Goal: Obtain resource: Download file/media

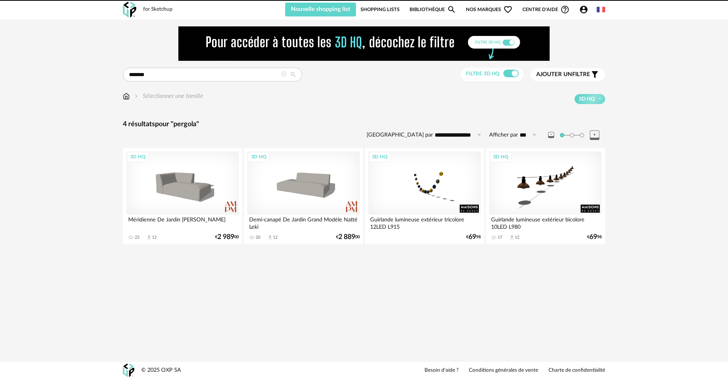
click at [149, 47] on div at bounding box center [364, 43] width 482 height 34
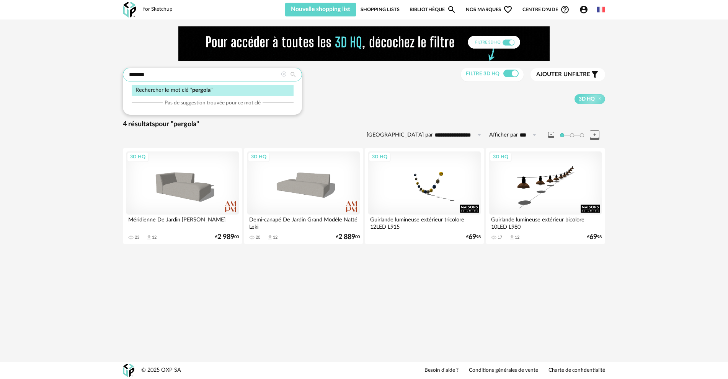
drag, startPoint x: 149, startPoint y: 71, endPoint x: 107, endPoint y: 75, distance: 41.9
click at [107, 75] on div "**********" at bounding box center [364, 140] width 728 height 240
type input "********"
type input "**********"
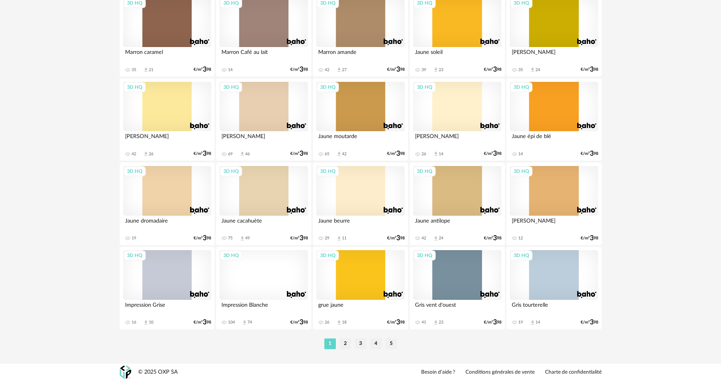
scroll to position [1503, 0]
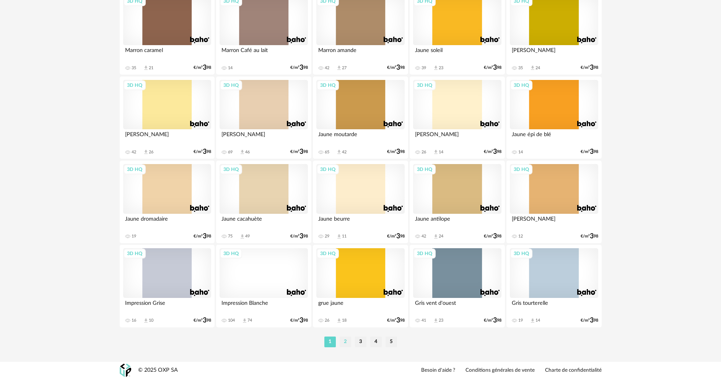
click at [342, 341] on li "2" at bounding box center [345, 342] width 11 height 11
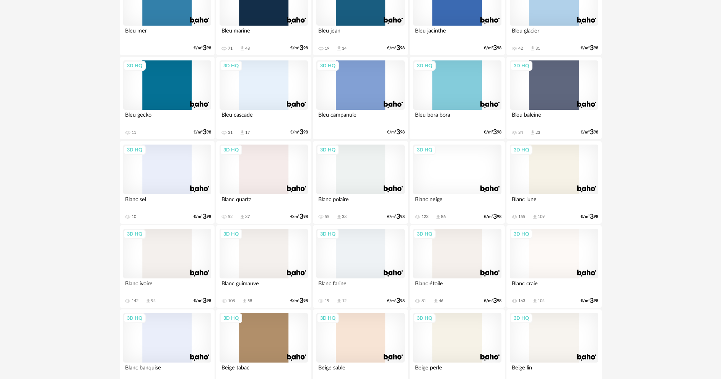
scroll to position [689, 0]
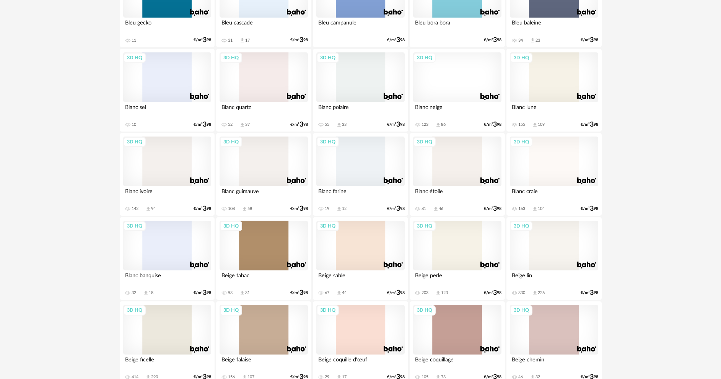
click at [542, 247] on div "3D HQ" at bounding box center [554, 246] width 88 height 50
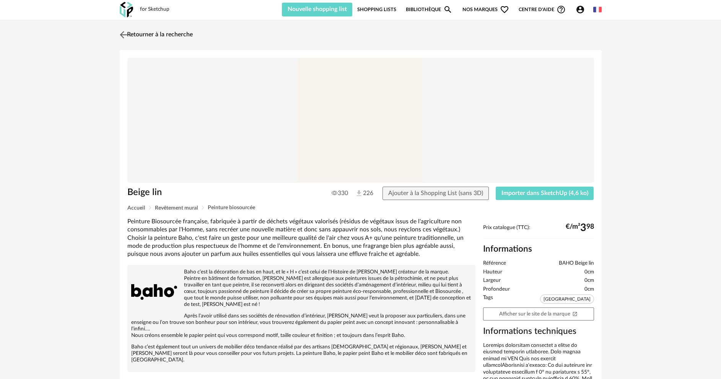
click at [151, 31] on link "Retourner à la recherche" at bounding box center [155, 34] width 75 height 17
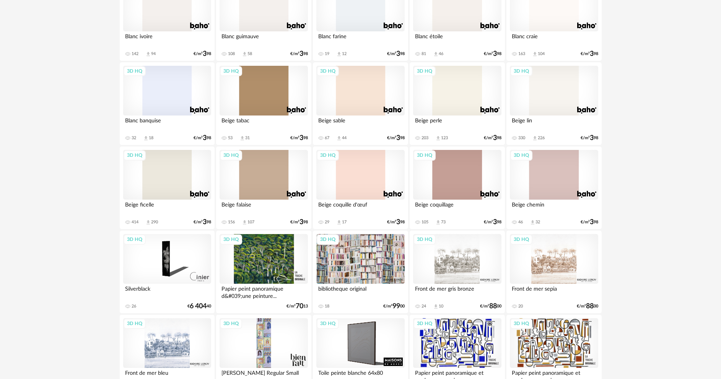
scroll to position [853, 0]
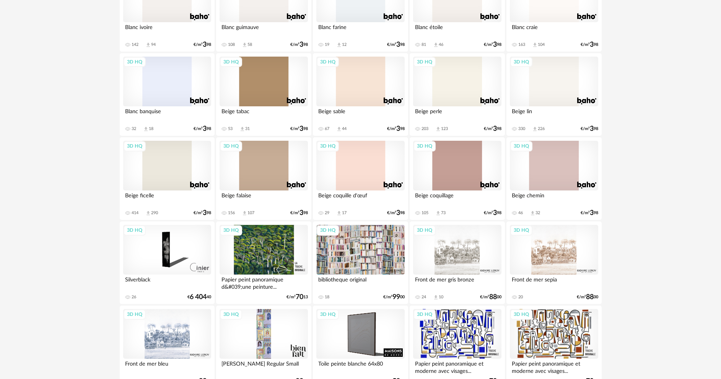
click at [172, 177] on div "3D HQ" at bounding box center [167, 166] width 88 height 50
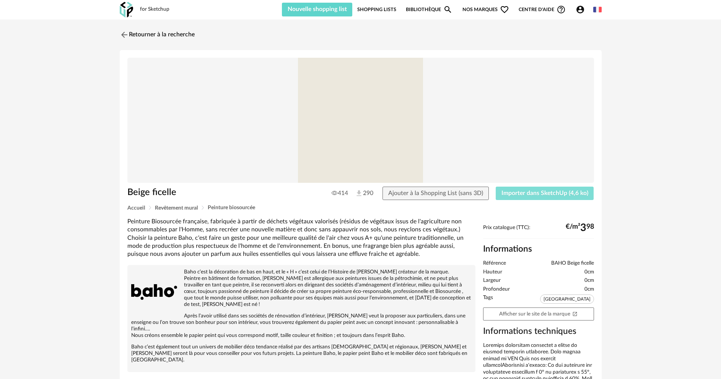
click at [517, 192] on span "Importer dans SketchUp (4,6 ko)" at bounding box center [544, 193] width 87 height 6
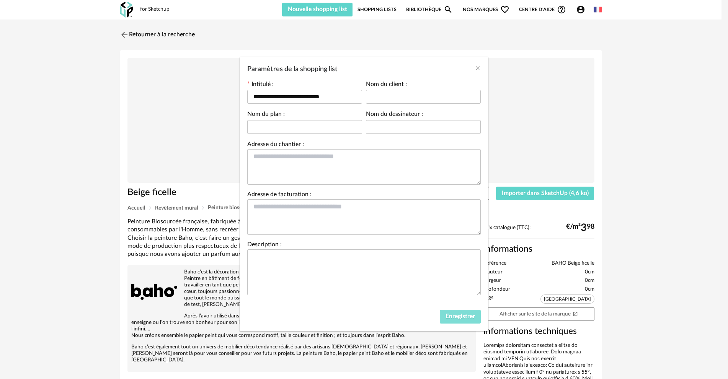
click at [450, 313] on span "Enregistrer" at bounding box center [459, 316] width 29 height 6
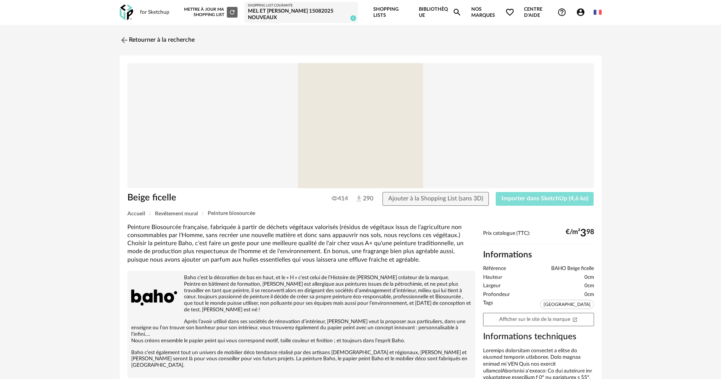
click at [513, 199] on span "Importer dans SketchUp (4,6 ko)" at bounding box center [544, 198] width 87 height 6
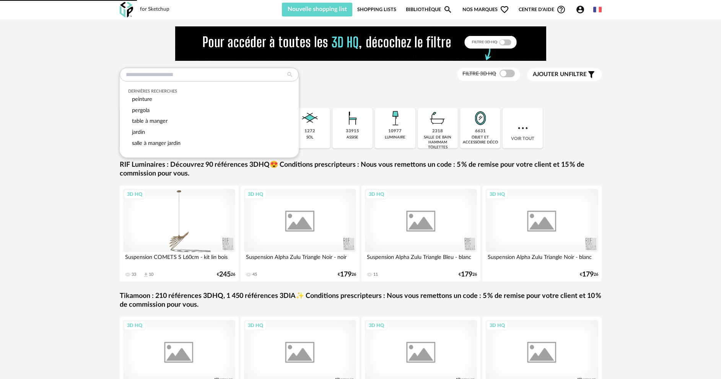
click at [175, 75] on input "text" at bounding box center [209, 75] width 179 height 14
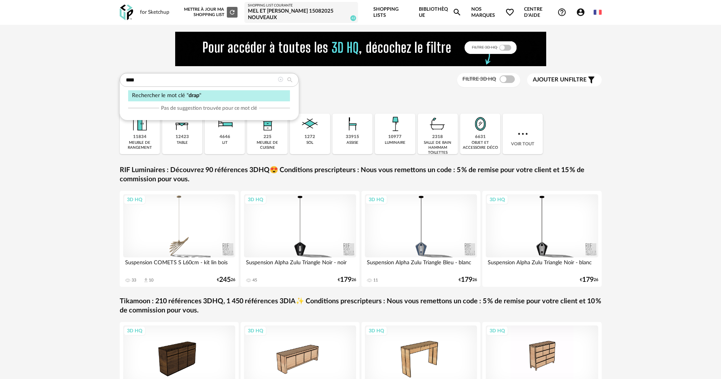
type input "****"
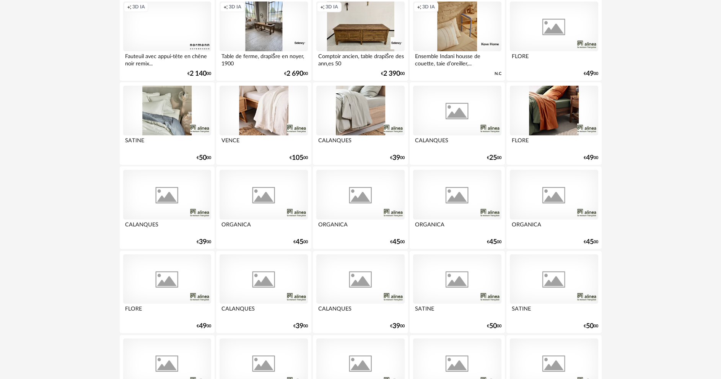
scroll to position [803, 0]
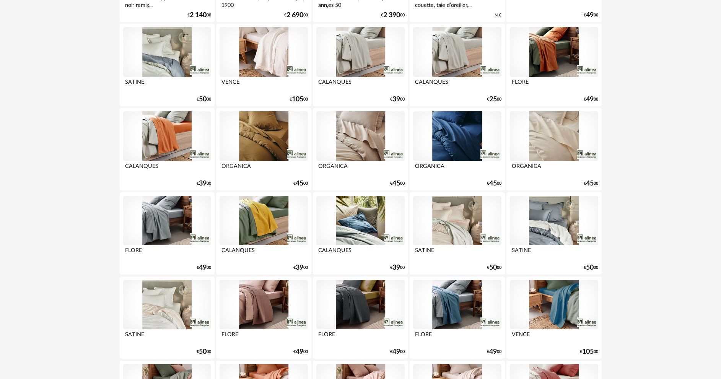
click at [365, 159] on div at bounding box center [360, 136] width 88 height 50
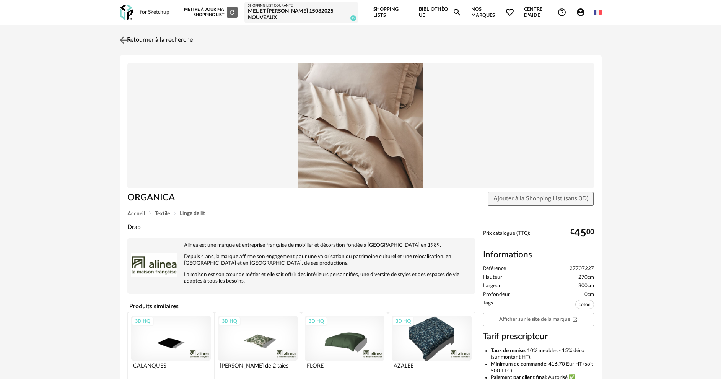
click at [168, 41] on link "Retourner à la recherche" at bounding box center [155, 40] width 75 height 17
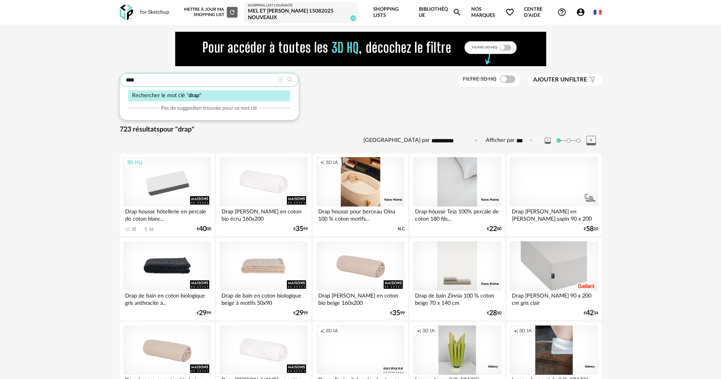
drag, startPoint x: 141, startPoint y: 81, endPoint x: 100, endPoint y: 73, distance: 41.3
type input "******"
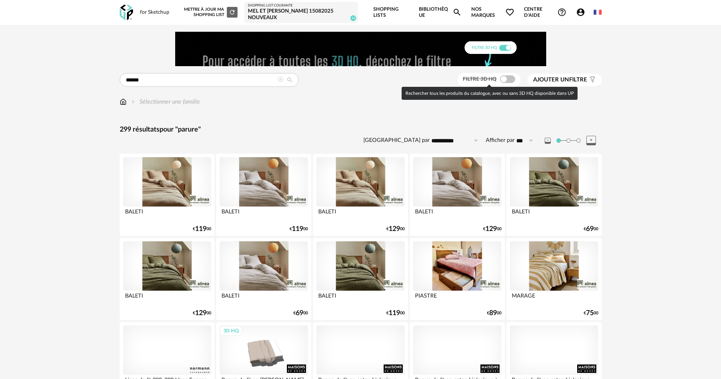
click at [509, 79] on span at bounding box center [507, 79] width 15 height 8
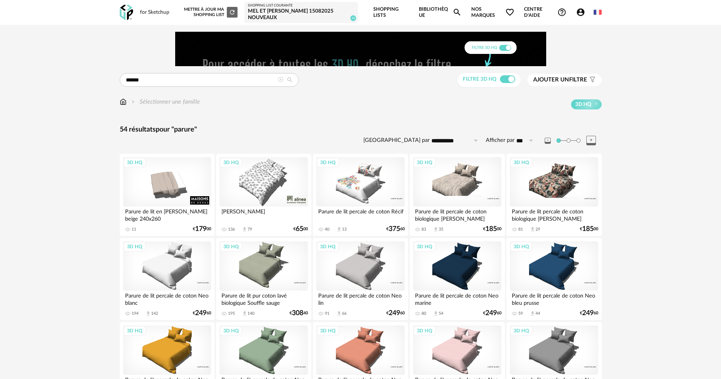
click at [465, 190] on div "3D HQ" at bounding box center [457, 182] width 88 height 50
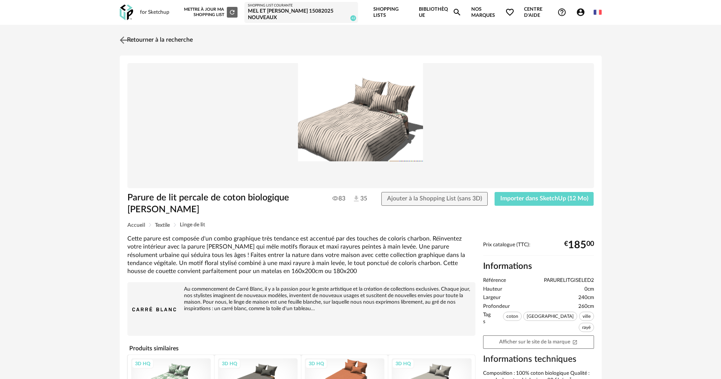
click at [172, 41] on link "Retourner à la recherche" at bounding box center [155, 40] width 75 height 17
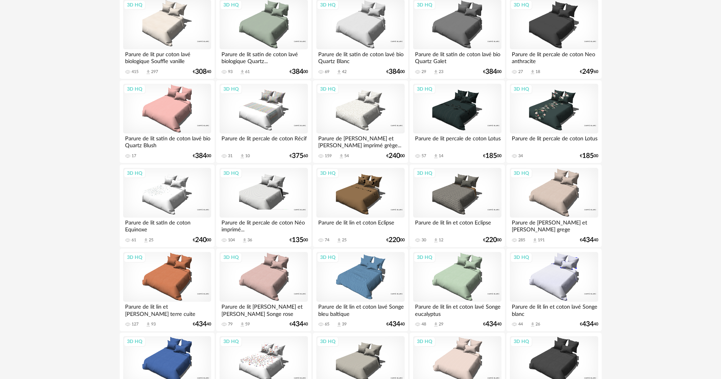
scroll to position [477, 0]
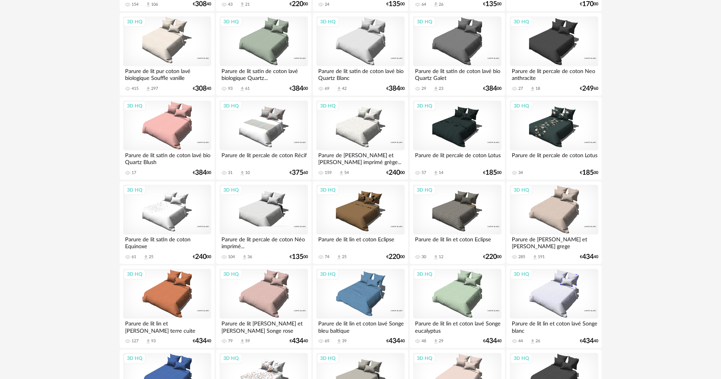
click at [368, 125] on div "3D HQ" at bounding box center [360, 126] width 88 height 50
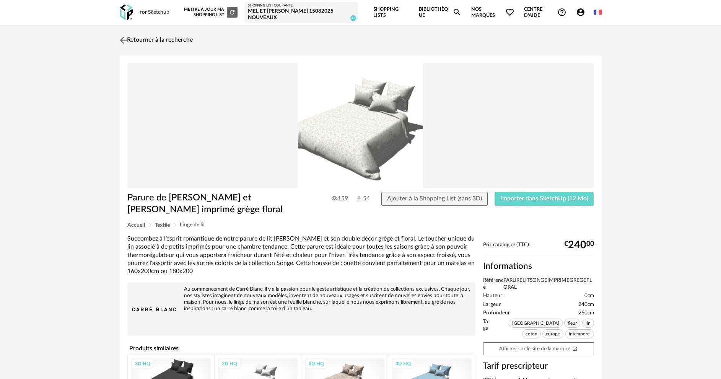
click at [150, 38] on link "Retourner à la recherche" at bounding box center [155, 40] width 75 height 17
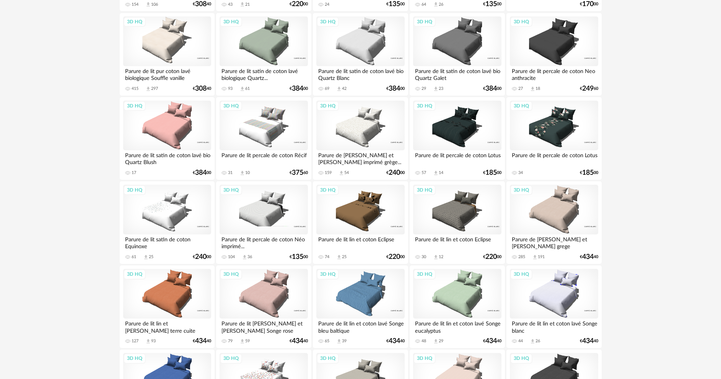
click at [363, 122] on div "3D HQ" at bounding box center [360, 126] width 88 height 50
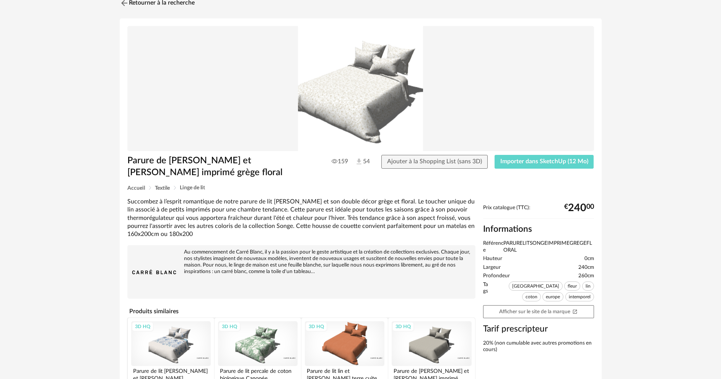
scroll to position [93, 0]
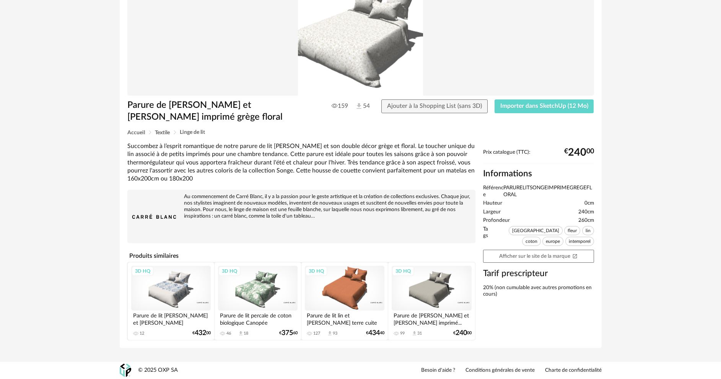
click at [262, 289] on div "3D HQ" at bounding box center [258, 288] width 80 height 45
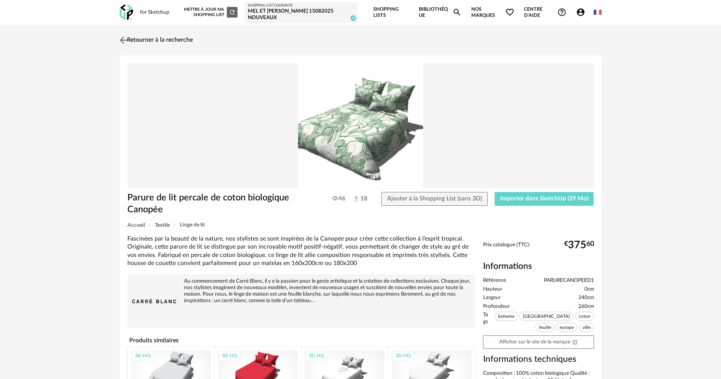
click at [166, 38] on link "Retourner à la recherche" at bounding box center [155, 40] width 75 height 17
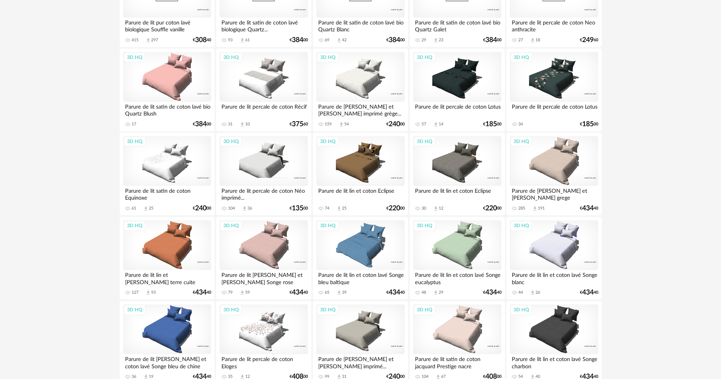
scroll to position [477, 0]
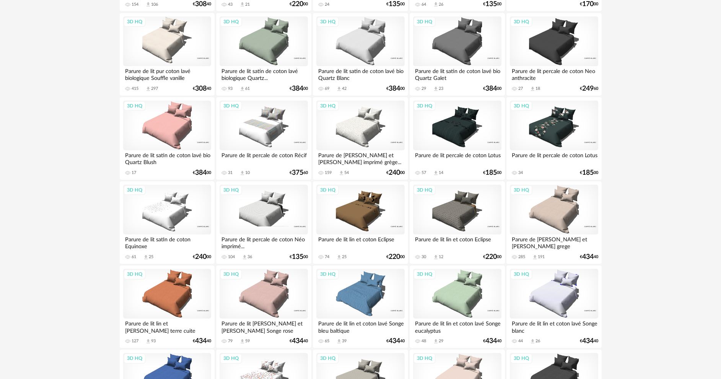
click at [342, 213] on div "3D HQ" at bounding box center [360, 210] width 88 height 50
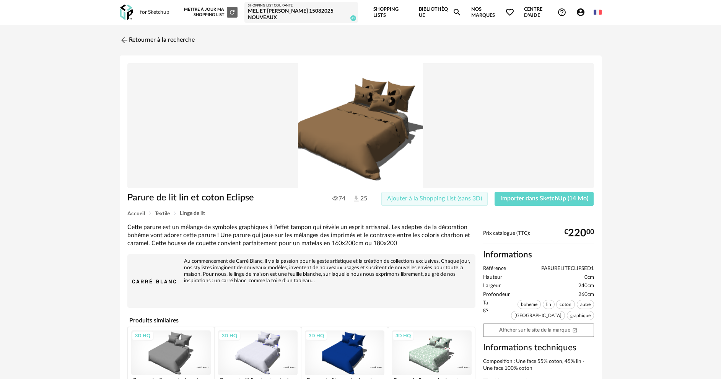
click at [433, 200] on span "Ajouter à la Shopping List (sans 3D)" at bounding box center [434, 198] width 95 height 6
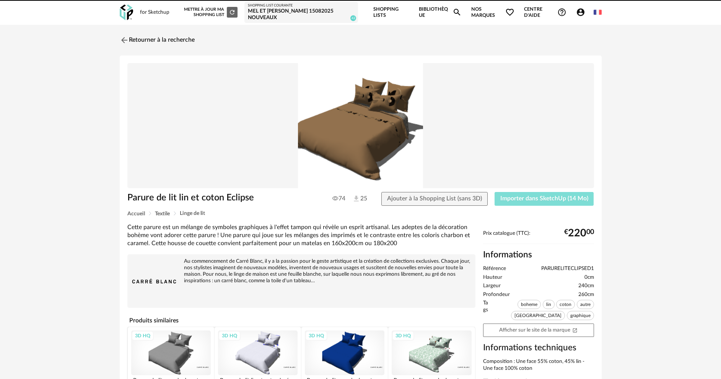
click at [539, 195] on span "Importer dans SketchUp (14 Mo)" at bounding box center [544, 198] width 88 height 6
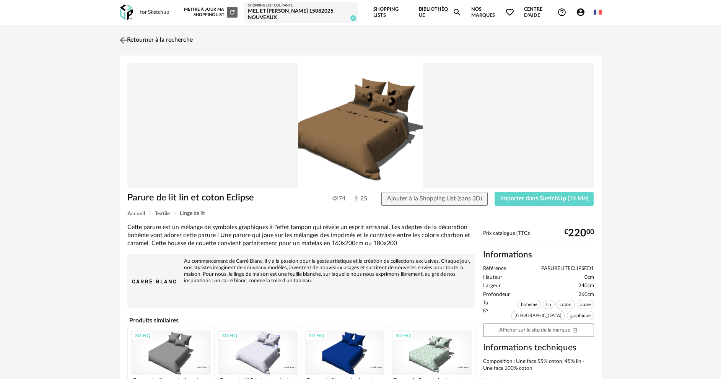
click at [180, 38] on link "Retourner à la recherche" at bounding box center [155, 40] width 75 height 17
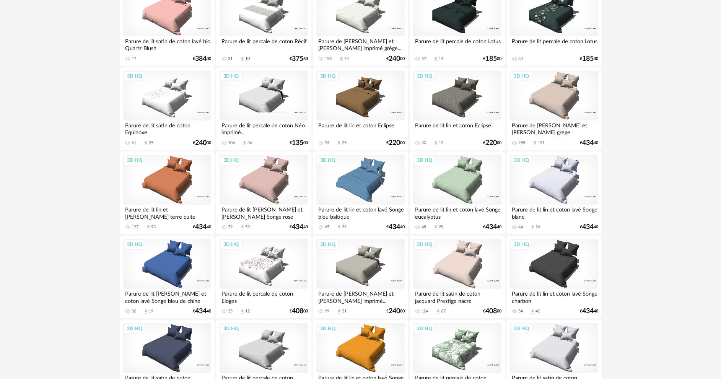
scroll to position [554, 0]
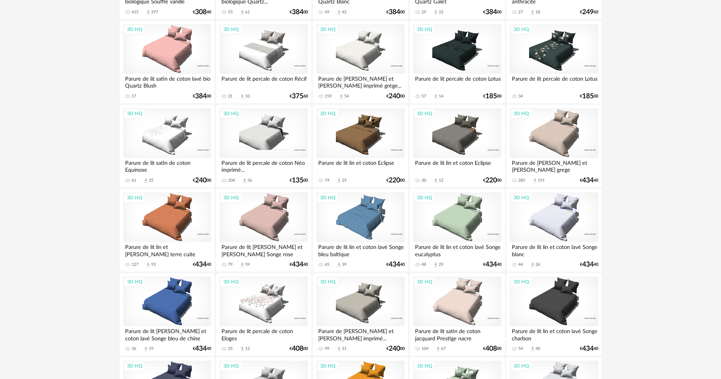
click at [469, 129] on div "3D HQ" at bounding box center [457, 133] width 88 height 50
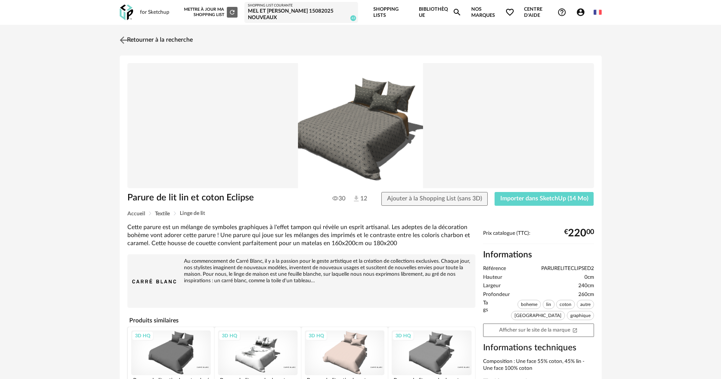
click at [153, 37] on link "Retourner à la recherche" at bounding box center [155, 40] width 75 height 17
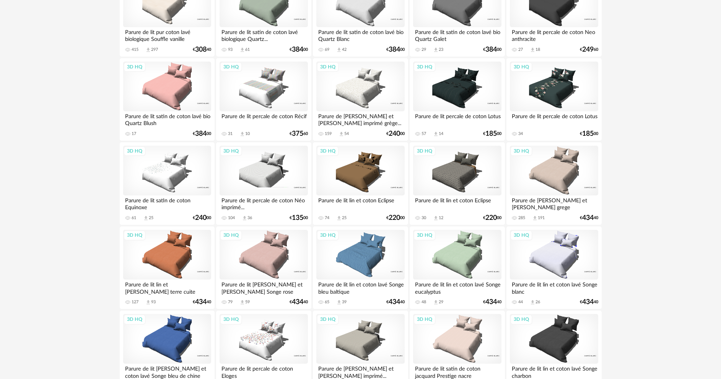
scroll to position [516, 0]
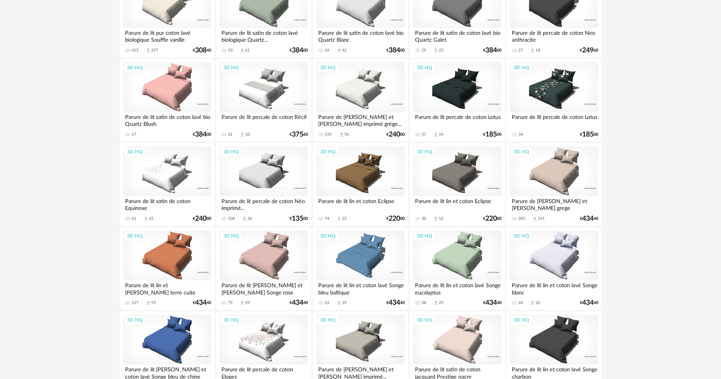
click at [458, 90] on div "3D HQ" at bounding box center [457, 87] width 88 height 50
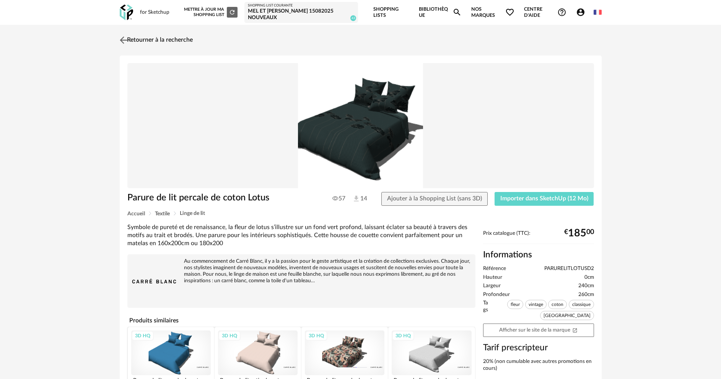
click at [134, 40] on link "Retourner à la recherche" at bounding box center [155, 40] width 75 height 17
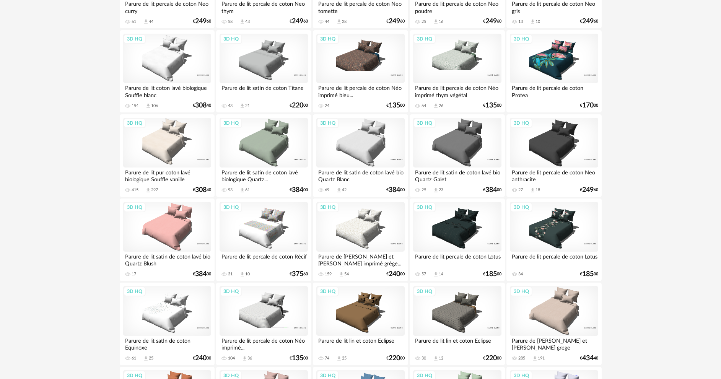
scroll to position [363, 0]
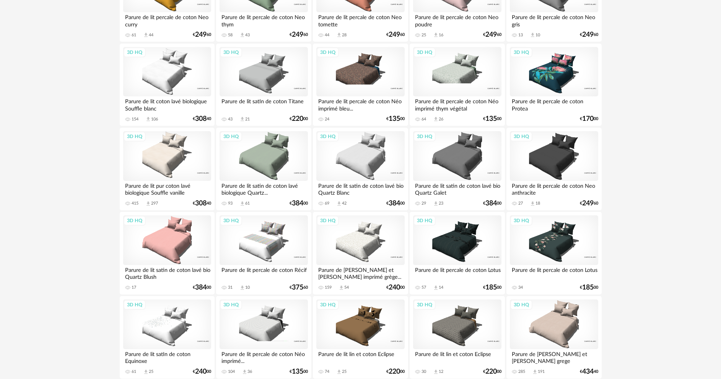
click at [184, 158] on div "3D HQ" at bounding box center [167, 156] width 88 height 50
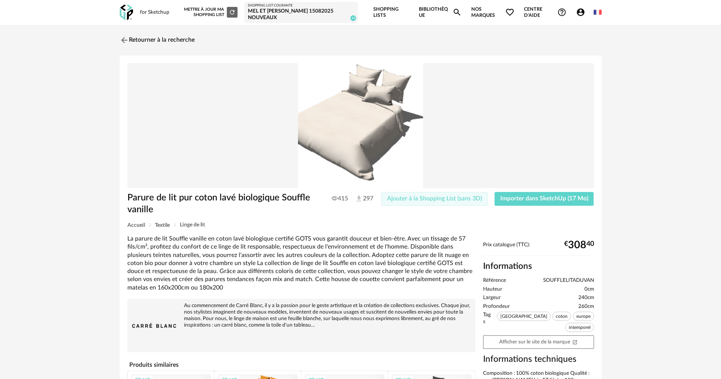
click at [433, 198] on span "Ajouter à la Shopping List (sans 3D)" at bounding box center [434, 198] width 95 height 6
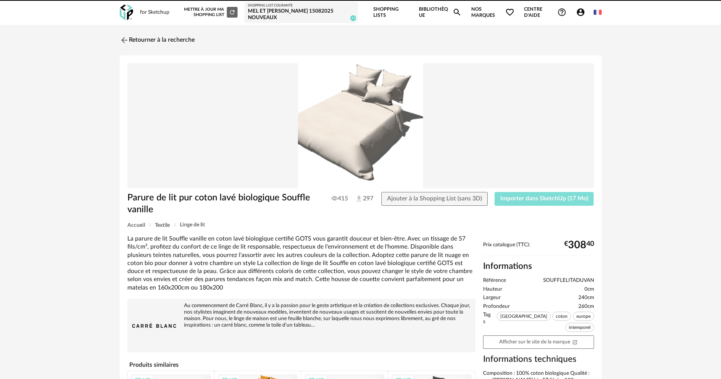
click at [552, 196] on span "Importer dans SketchUp (17 Mo)" at bounding box center [544, 198] width 88 height 6
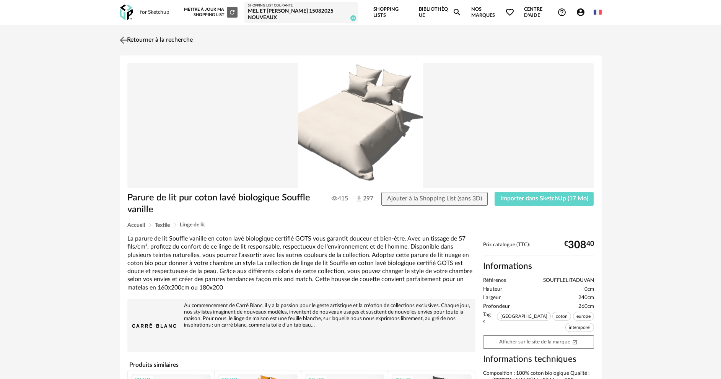
click at [135, 38] on link "Retourner à la recherche" at bounding box center [155, 40] width 75 height 17
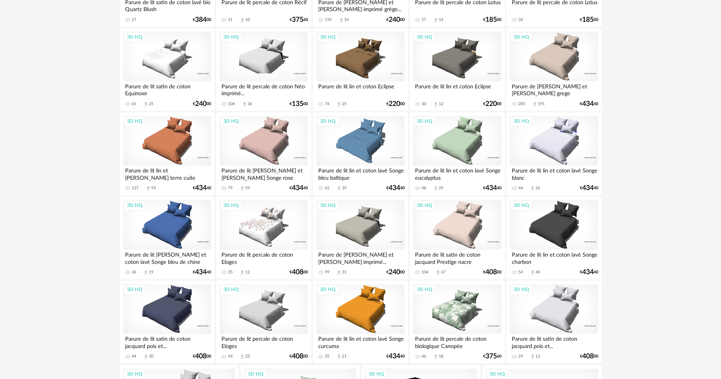
scroll to position [439, 0]
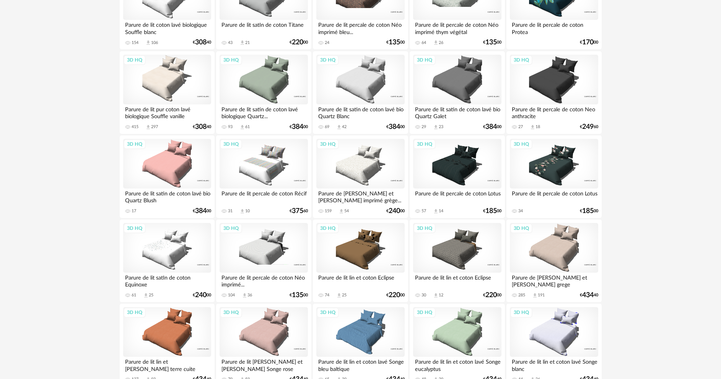
click at [557, 244] on div "3D HQ" at bounding box center [554, 248] width 88 height 50
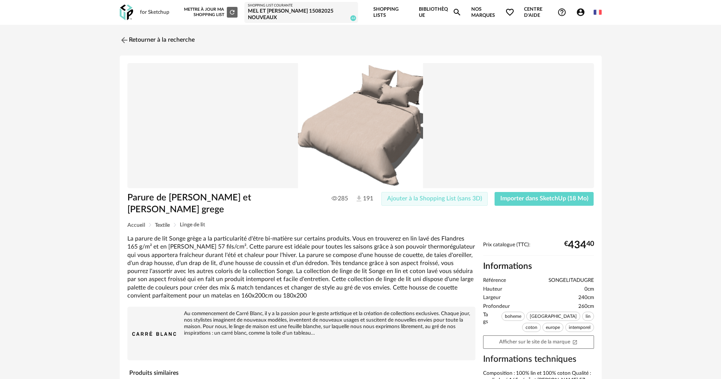
click at [414, 200] on span "Ajouter à la Shopping List (sans 3D)" at bounding box center [434, 198] width 95 height 6
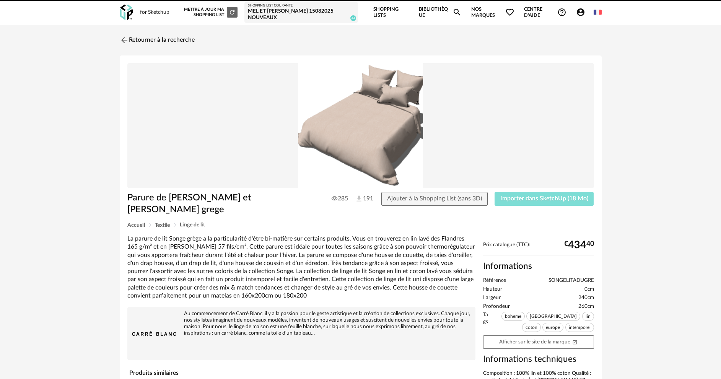
click at [519, 197] on span "Importer dans SketchUp (18 Mo)" at bounding box center [544, 198] width 88 height 6
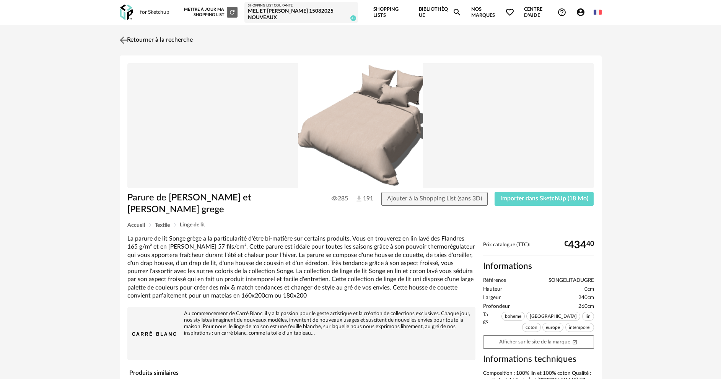
click at [182, 40] on link "Retourner à la recherche" at bounding box center [155, 40] width 75 height 17
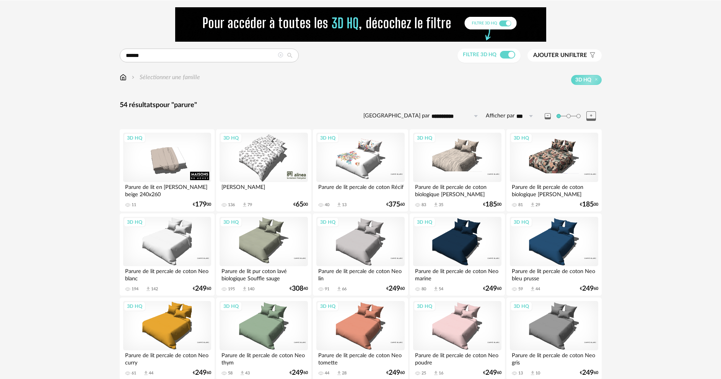
scroll to position [18, 0]
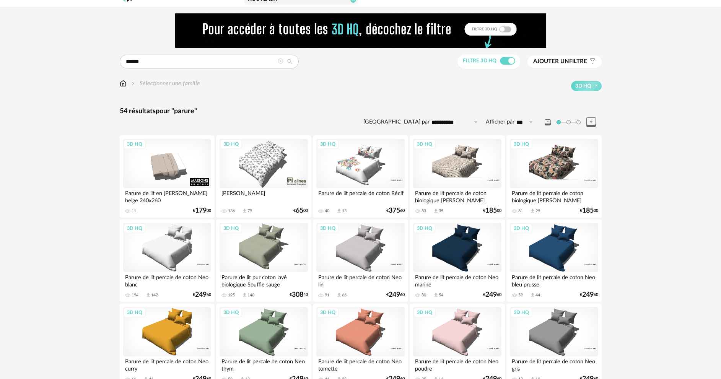
click at [456, 166] on div "3D HQ" at bounding box center [457, 164] width 88 height 50
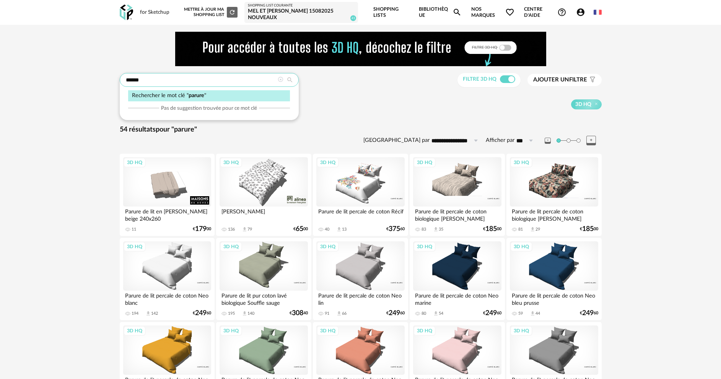
drag, startPoint x: 161, startPoint y: 82, endPoint x: 120, endPoint y: 85, distance: 40.3
click at [121, 85] on div "******" at bounding box center [209, 80] width 179 height 14
type input "**********"
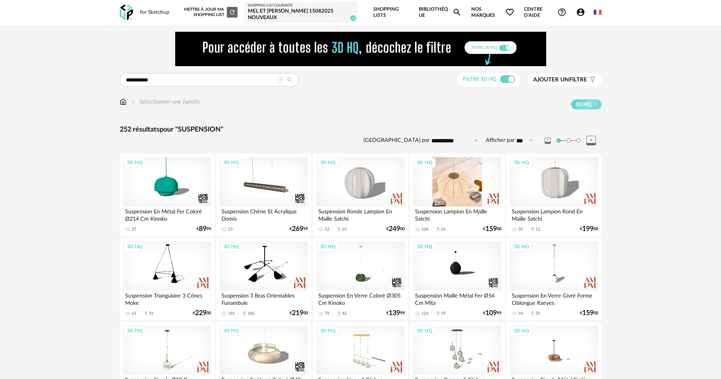
click at [449, 174] on div "3D HQ" at bounding box center [457, 182] width 88 height 50
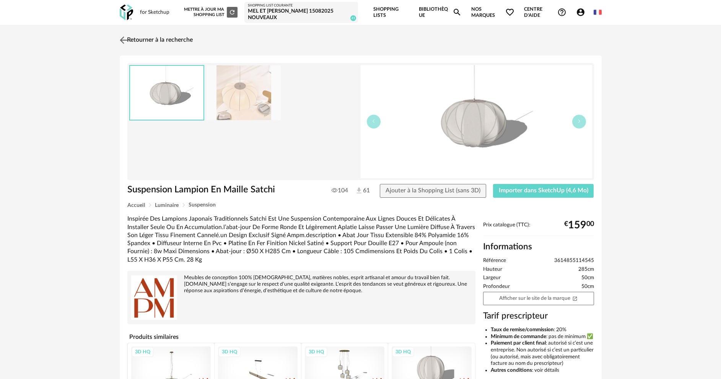
click at [142, 39] on link "Retourner à la recherche" at bounding box center [155, 40] width 75 height 17
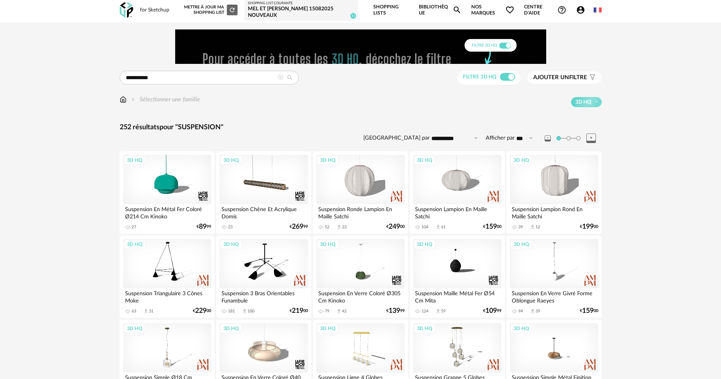
scroll to position [38, 0]
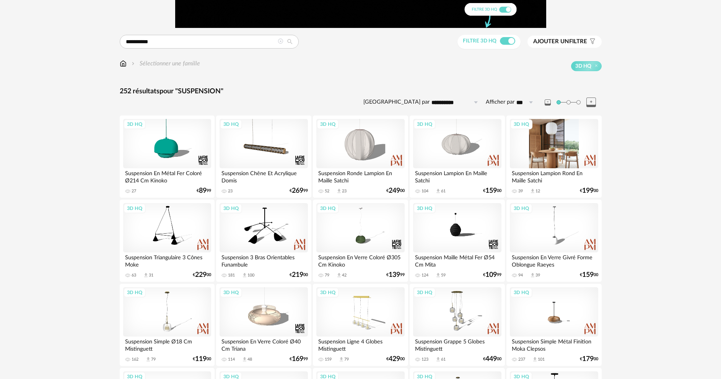
click at [544, 156] on div "3D HQ" at bounding box center [554, 144] width 88 height 50
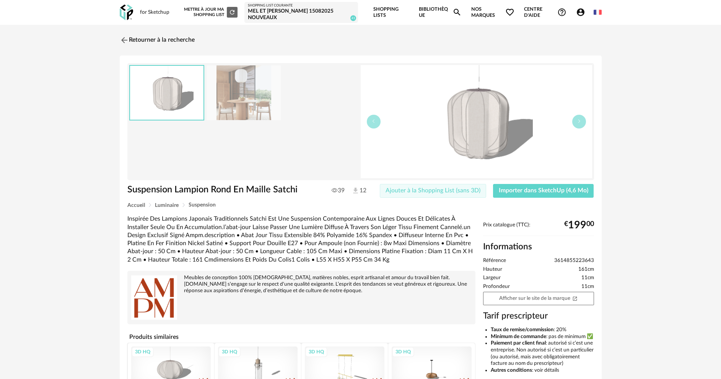
click at [431, 191] on span "Ajouter à la Shopping List (sans 3D)" at bounding box center [433, 190] width 95 height 6
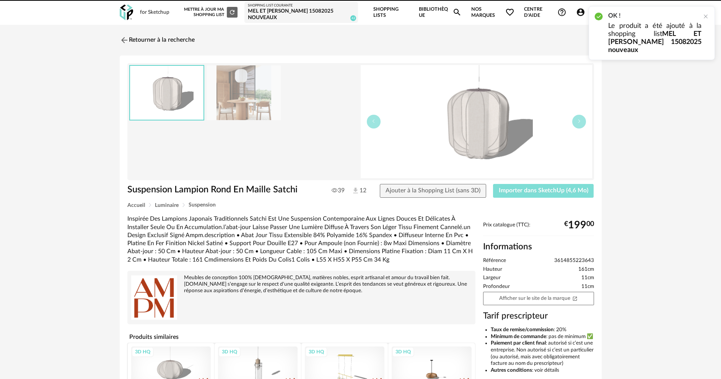
click at [526, 190] on span "Importer dans SketchUp (4,6 Mo)" at bounding box center [544, 190] width 90 height 6
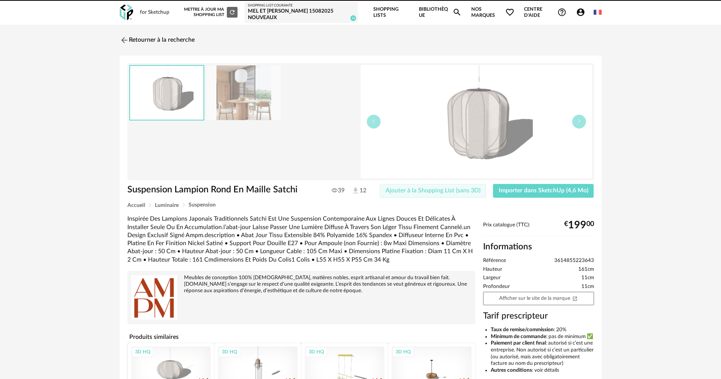
drag, startPoint x: 484, startPoint y: 192, endPoint x: 591, endPoint y: 113, distance: 133.3
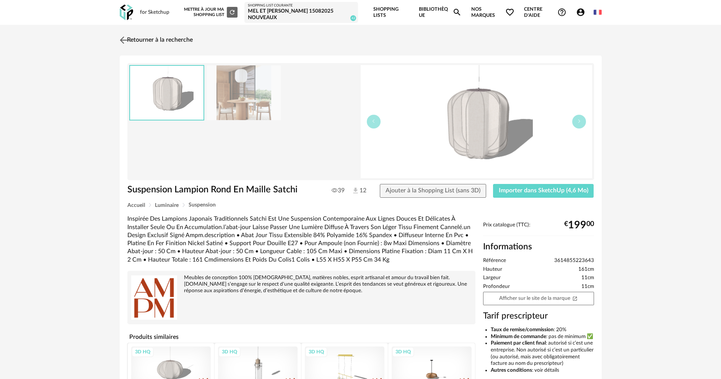
click at [156, 44] on link "Retourner à la recherche" at bounding box center [155, 40] width 75 height 17
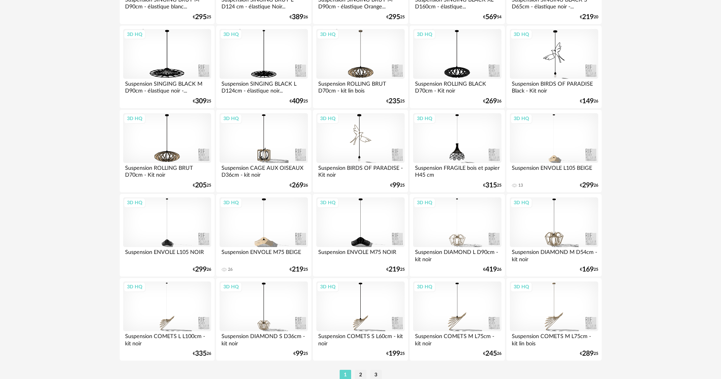
scroll to position [1508, 0]
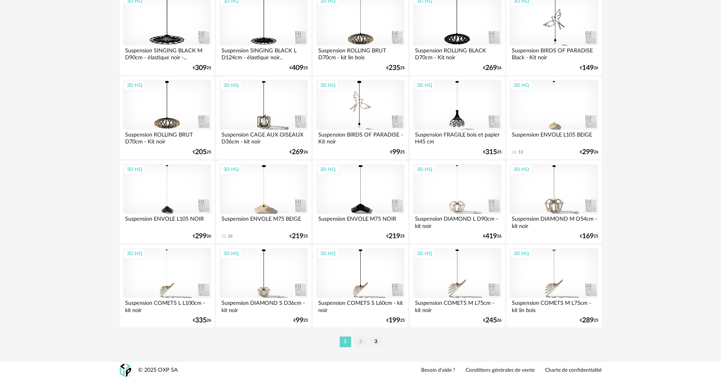
click at [362, 339] on li "2" at bounding box center [360, 342] width 11 height 11
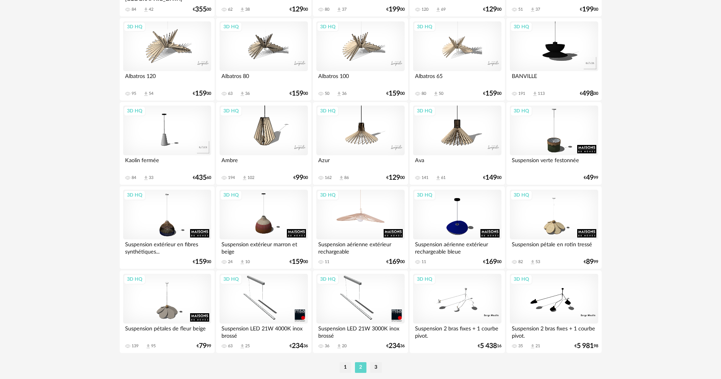
scroll to position [1492, 0]
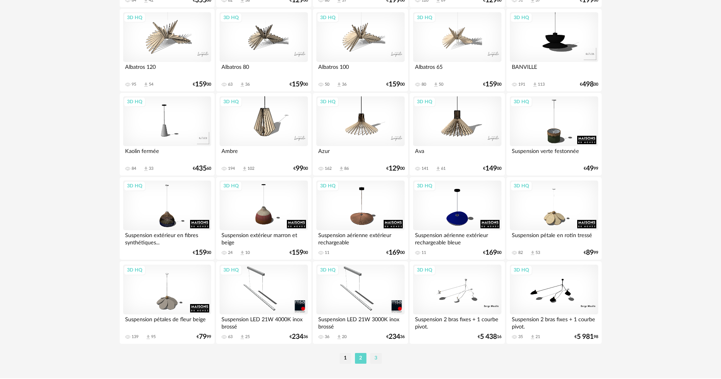
click at [374, 356] on li "3" at bounding box center [375, 358] width 11 height 11
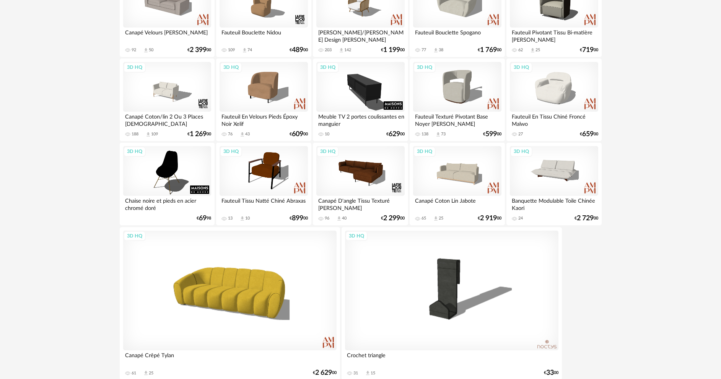
scroll to position [821, 0]
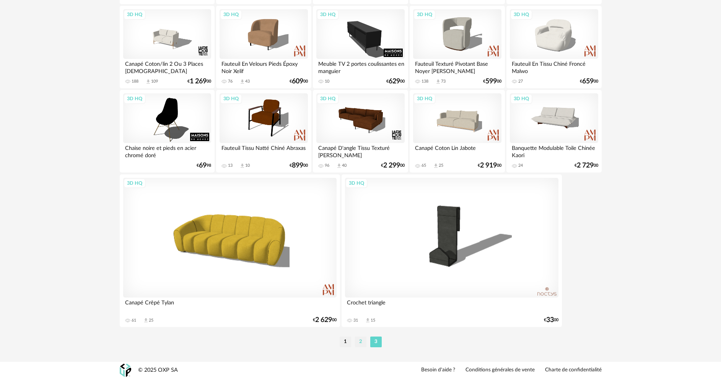
click at [364, 341] on li "2" at bounding box center [360, 342] width 11 height 11
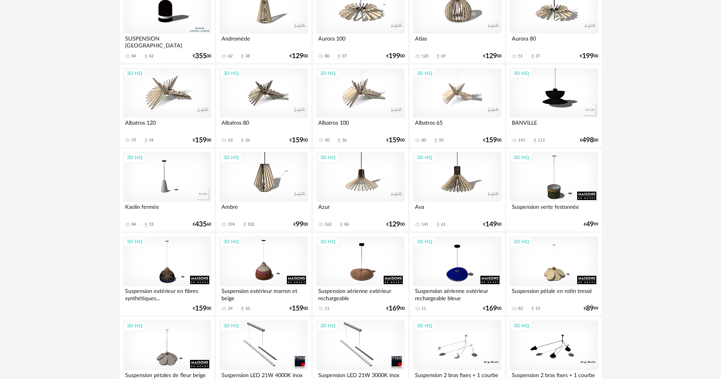
scroll to position [1508, 0]
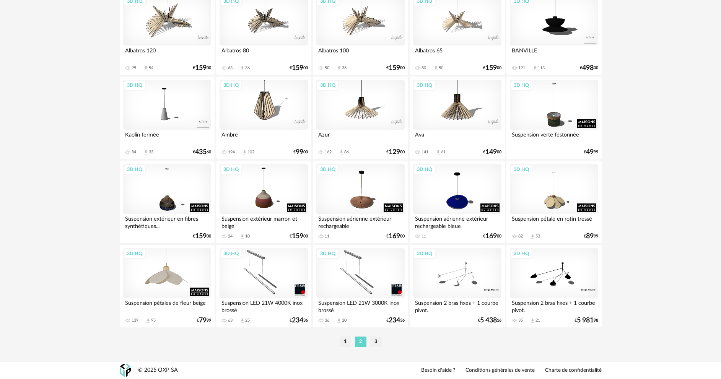
click at [170, 278] on div "3D HQ" at bounding box center [167, 273] width 88 height 50
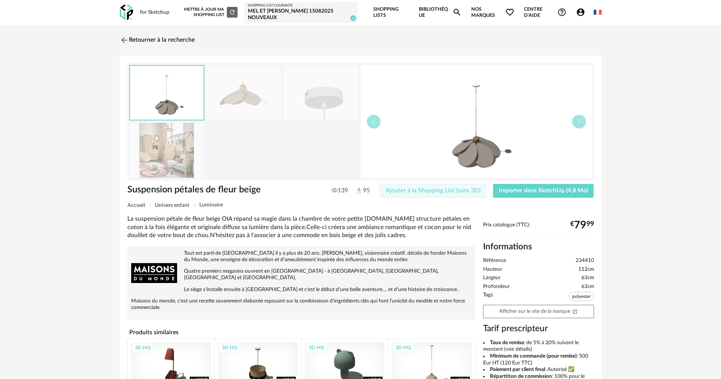
click at [397, 191] on span "Ajouter à la Shopping List (sans 3D)" at bounding box center [433, 190] width 95 height 6
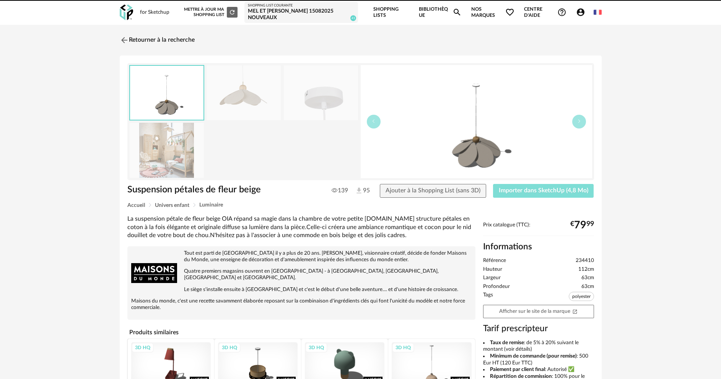
click at [530, 188] on span "Importer dans SketchUp (4,8 Mo)" at bounding box center [544, 190] width 90 height 6
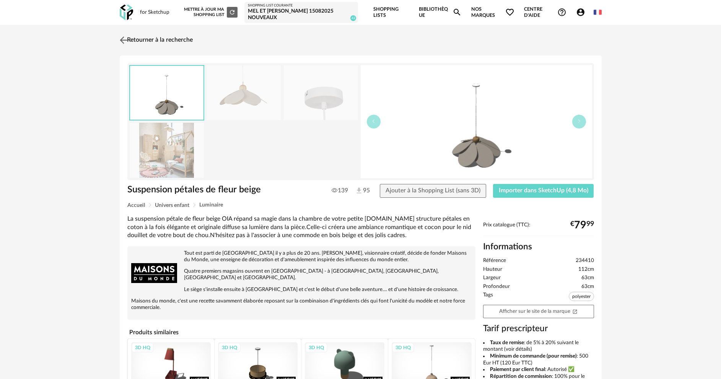
click at [169, 43] on link "Retourner à la recherche" at bounding box center [155, 40] width 75 height 17
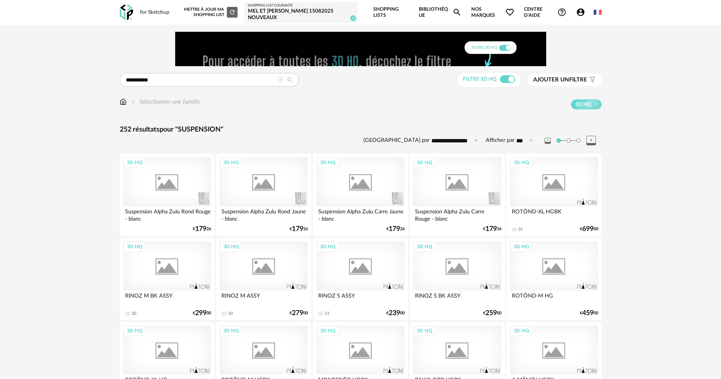
scroll to position [1508, 0]
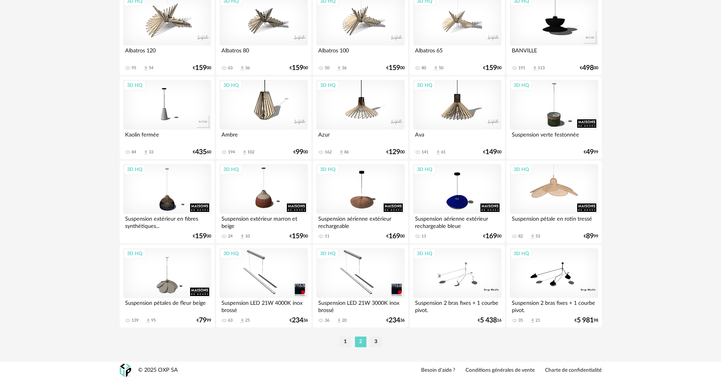
click at [541, 199] on div "3D HQ" at bounding box center [554, 189] width 88 height 50
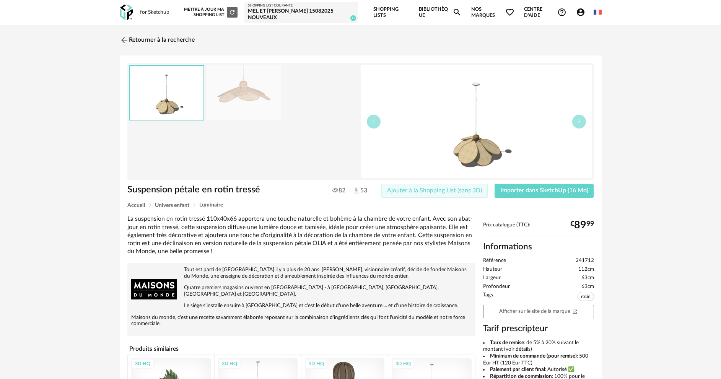
click at [451, 192] on span "Ajouter à la Shopping List (sans 3D)" at bounding box center [434, 190] width 95 height 6
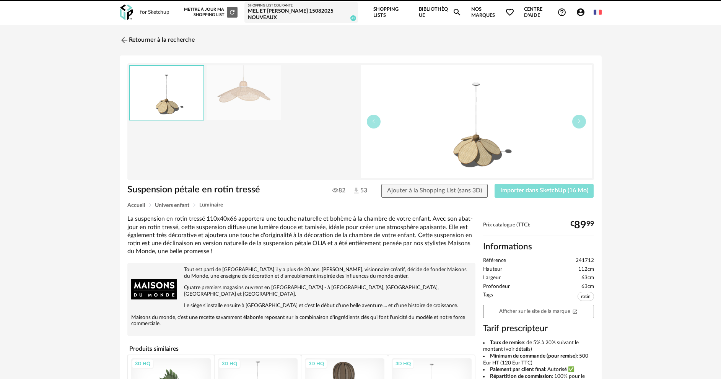
click at [520, 190] on span "Importer dans SketchUp (16 Mo)" at bounding box center [544, 190] width 88 height 6
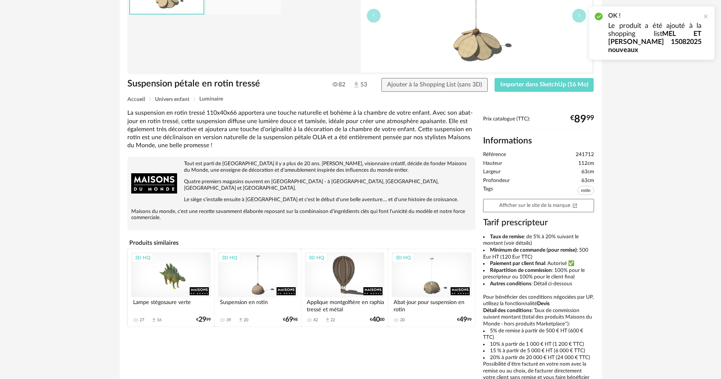
scroll to position [115, 0]
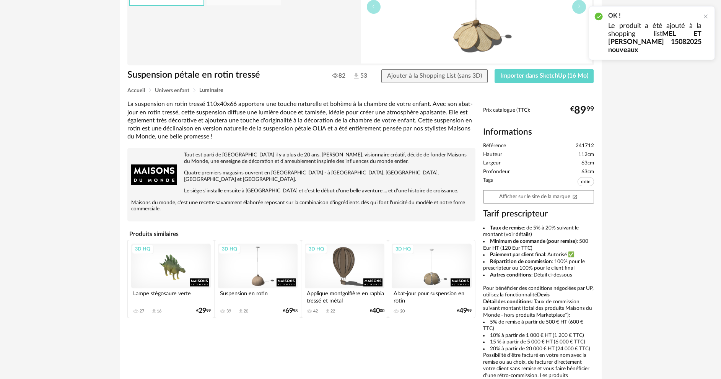
click at [260, 270] on div "3D HQ" at bounding box center [258, 266] width 80 height 45
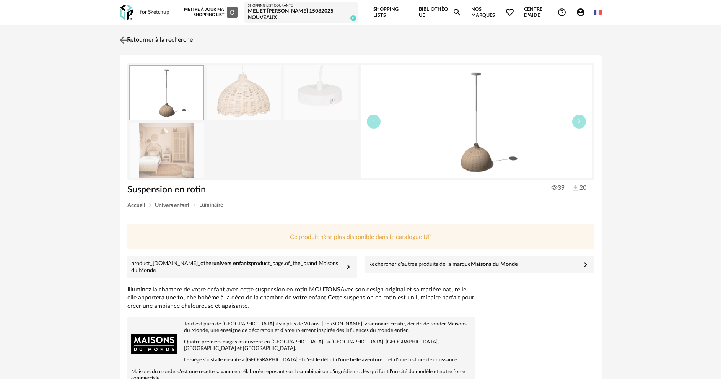
click at [170, 41] on link "Retourner à la recherche" at bounding box center [155, 40] width 75 height 17
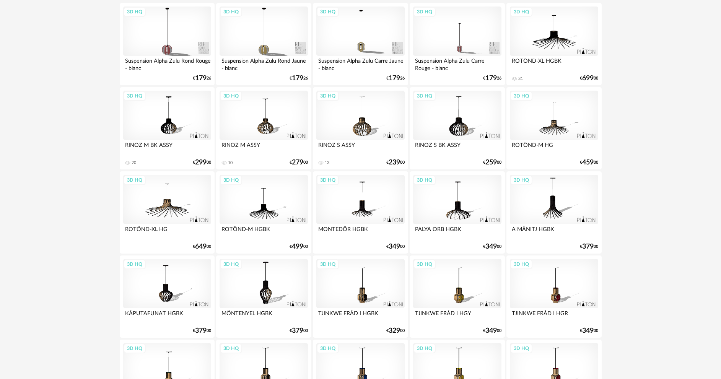
scroll to position [153, 0]
